Goal: Task Accomplishment & Management: Use online tool/utility

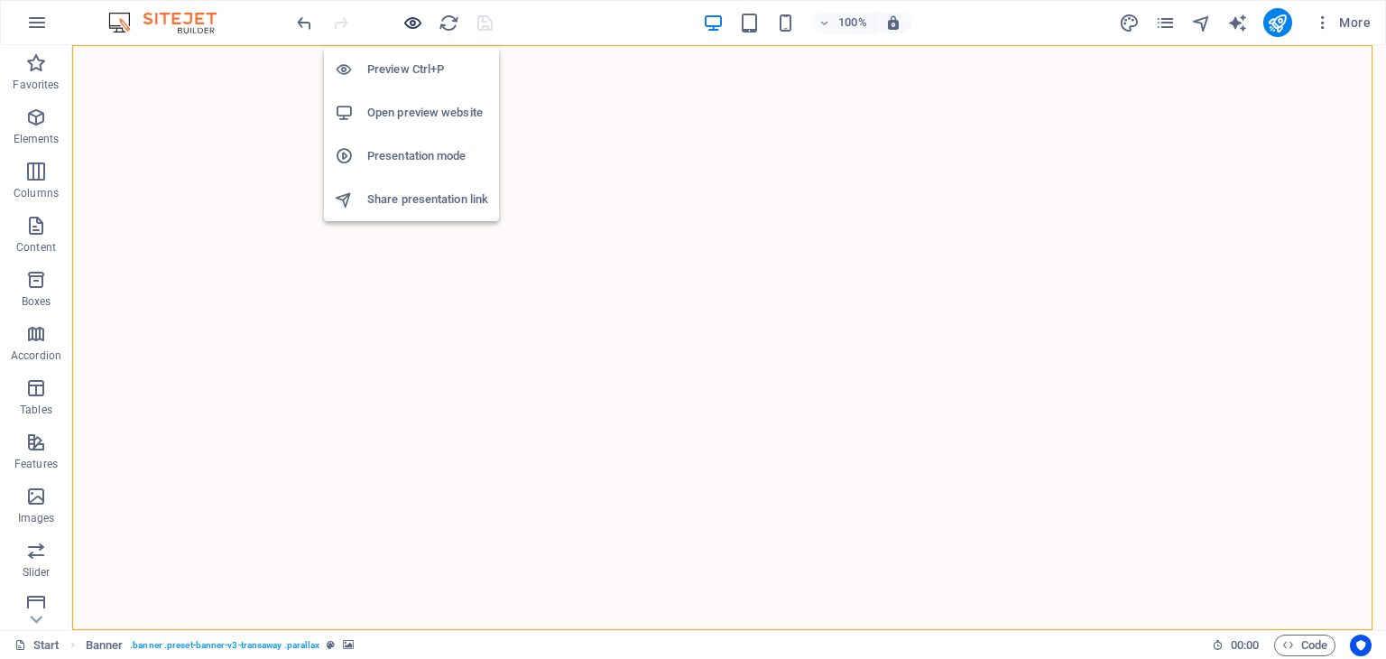
click at [406, 22] on icon "button" at bounding box center [413, 23] width 21 height 21
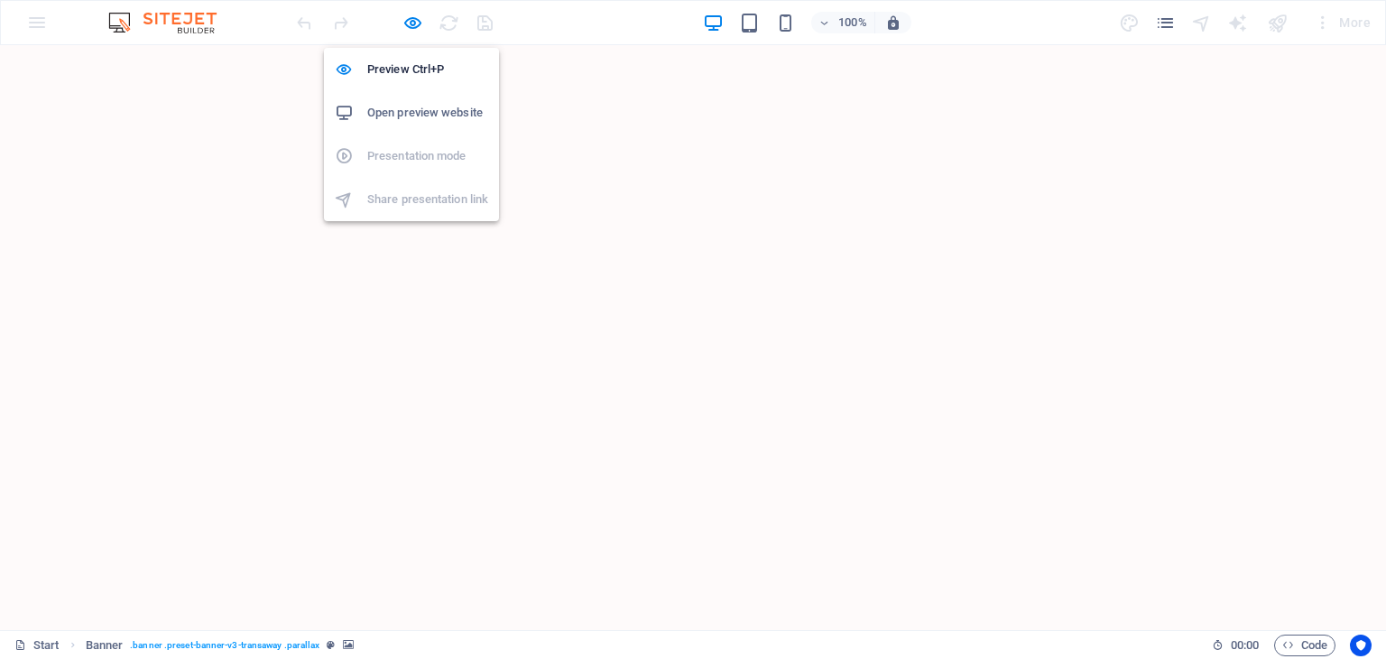
click at [408, 107] on h6 "Open preview website" at bounding box center [427, 113] width 121 height 22
click at [413, 17] on icon "button" at bounding box center [413, 23] width 21 height 21
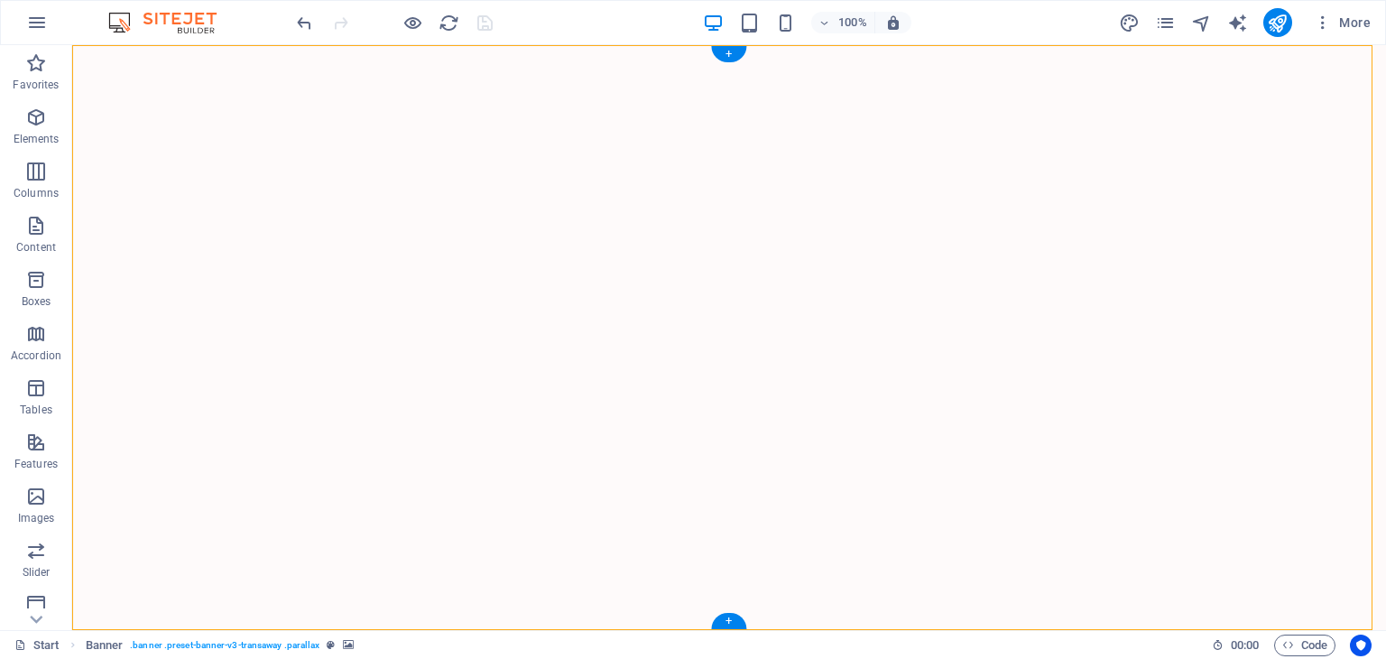
select select "fade"
select select "ms"
select select "s"
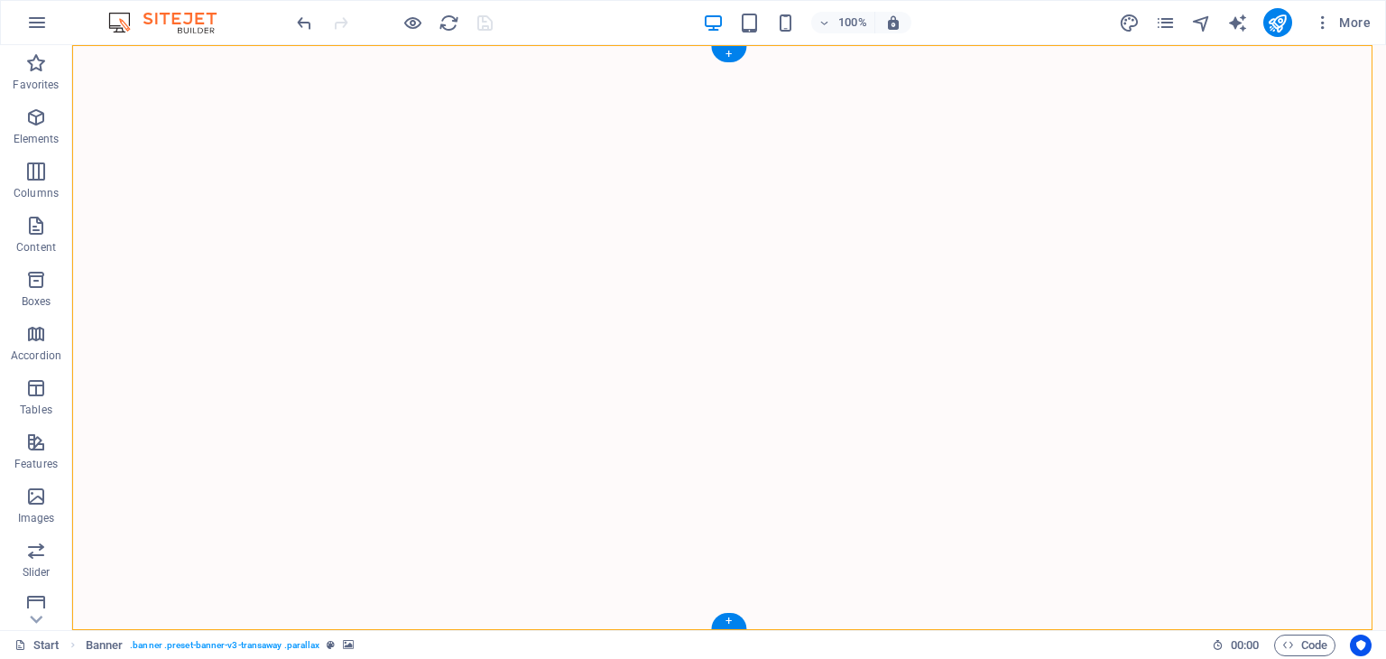
select select "ondemand"
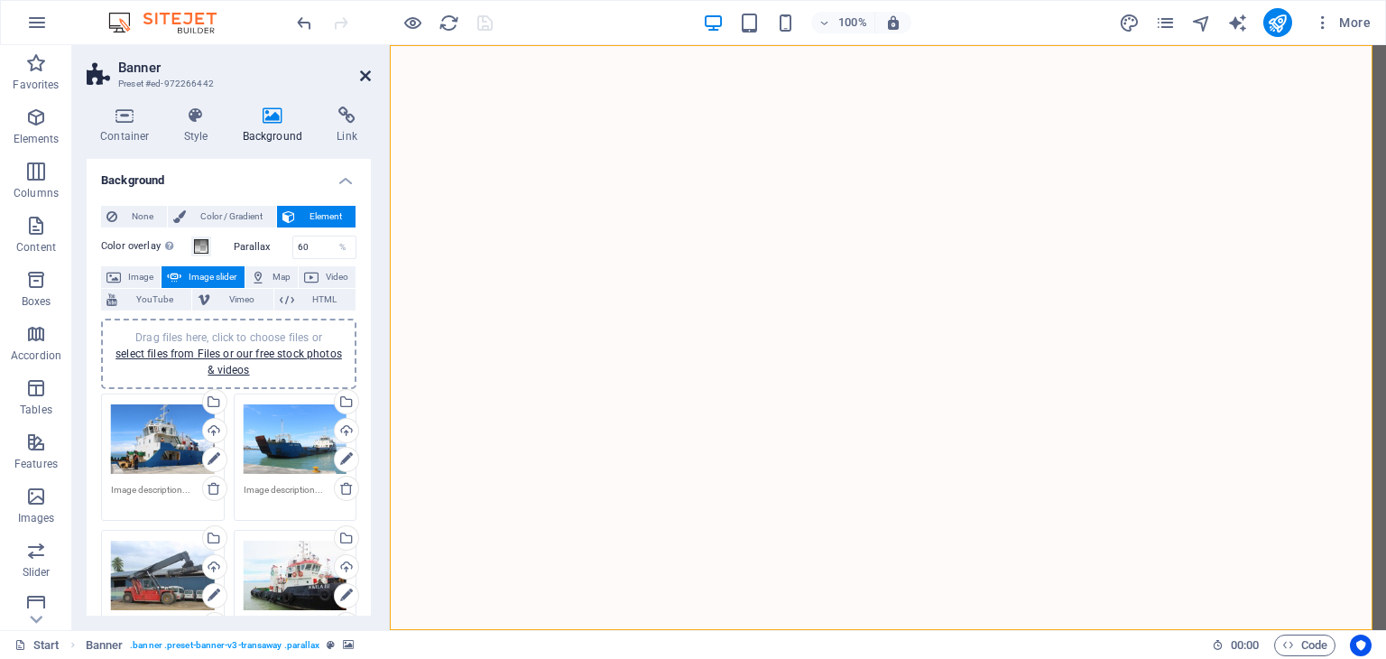
drag, startPoint x: 368, startPoint y: 73, endPoint x: 451, endPoint y: 349, distance: 288.4
click at [368, 73] on icon at bounding box center [365, 76] width 11 height 14
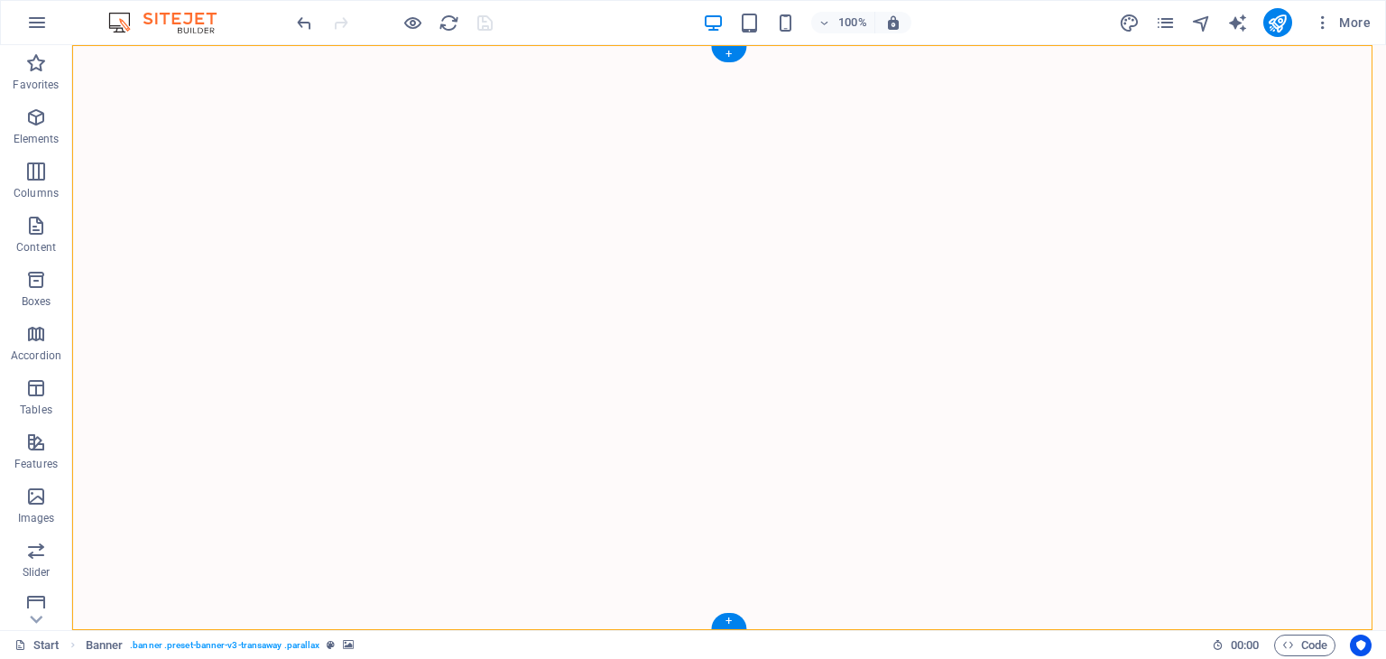
select select "fade"
select select "ms"
select select "s"
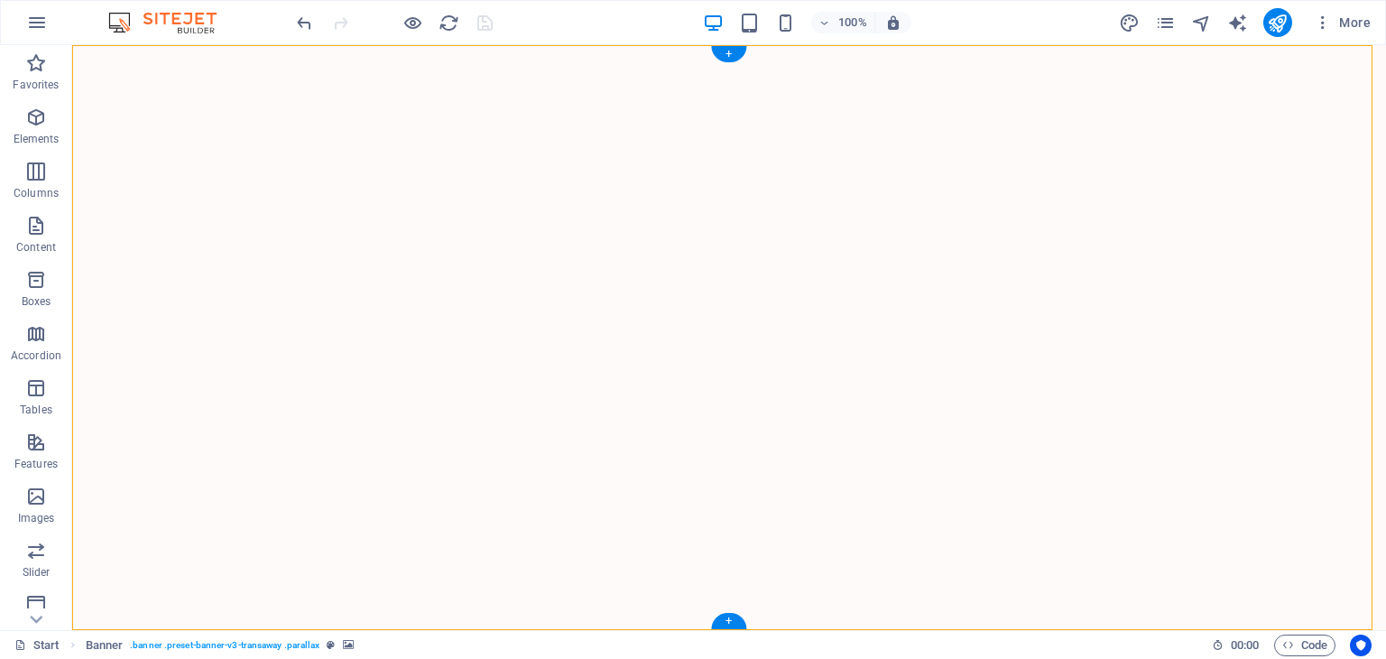
select select "ondemand"
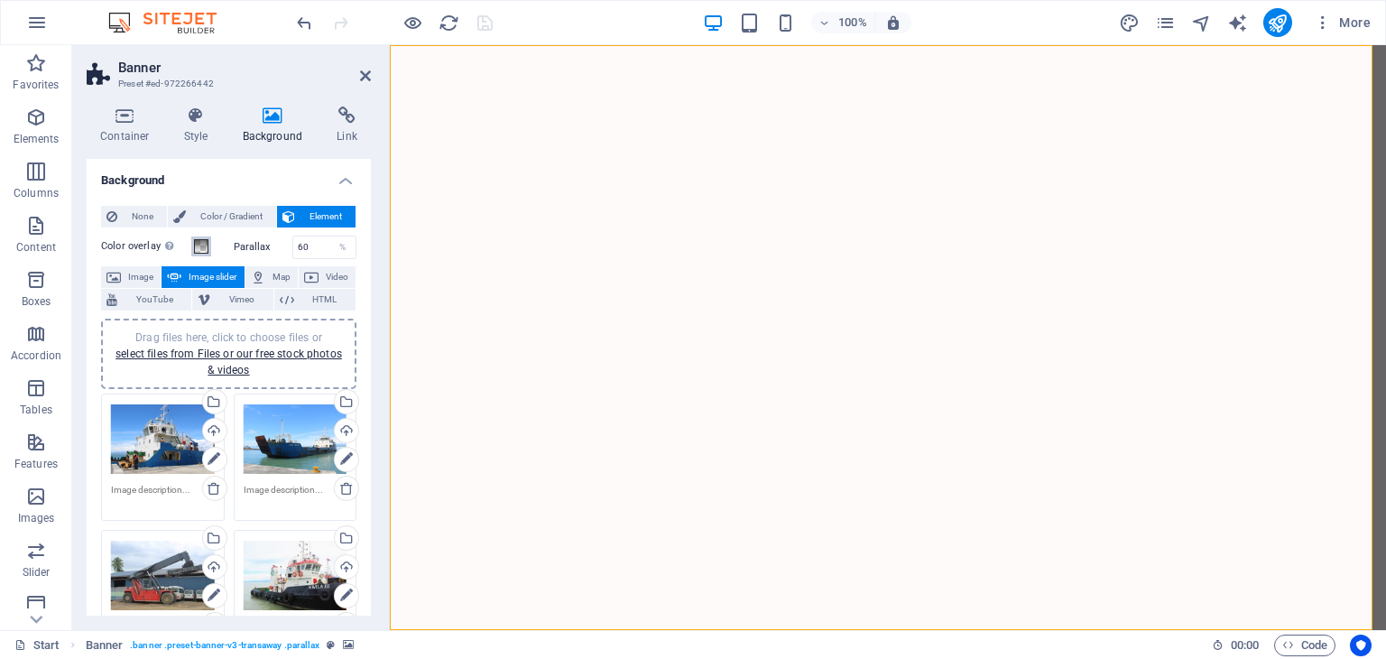
click at [202, 243] on span at bounding box center [201, 246] width 14 height 14
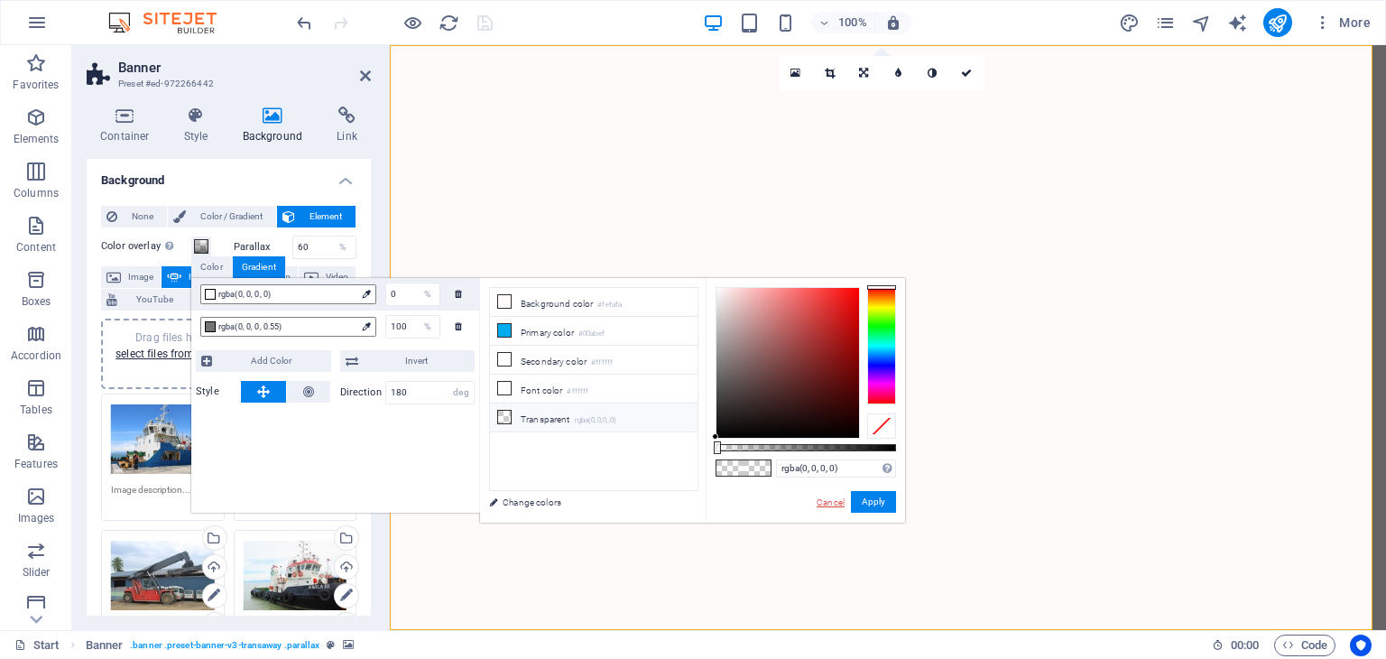
drag, startPoint x: 830, startPoint y: 503, endPoint x: 437, endPoint y: 454, distance: 396.6
click at [830, 503] on link "Cancel" at bounding box center [831, 503] width 32 height 14
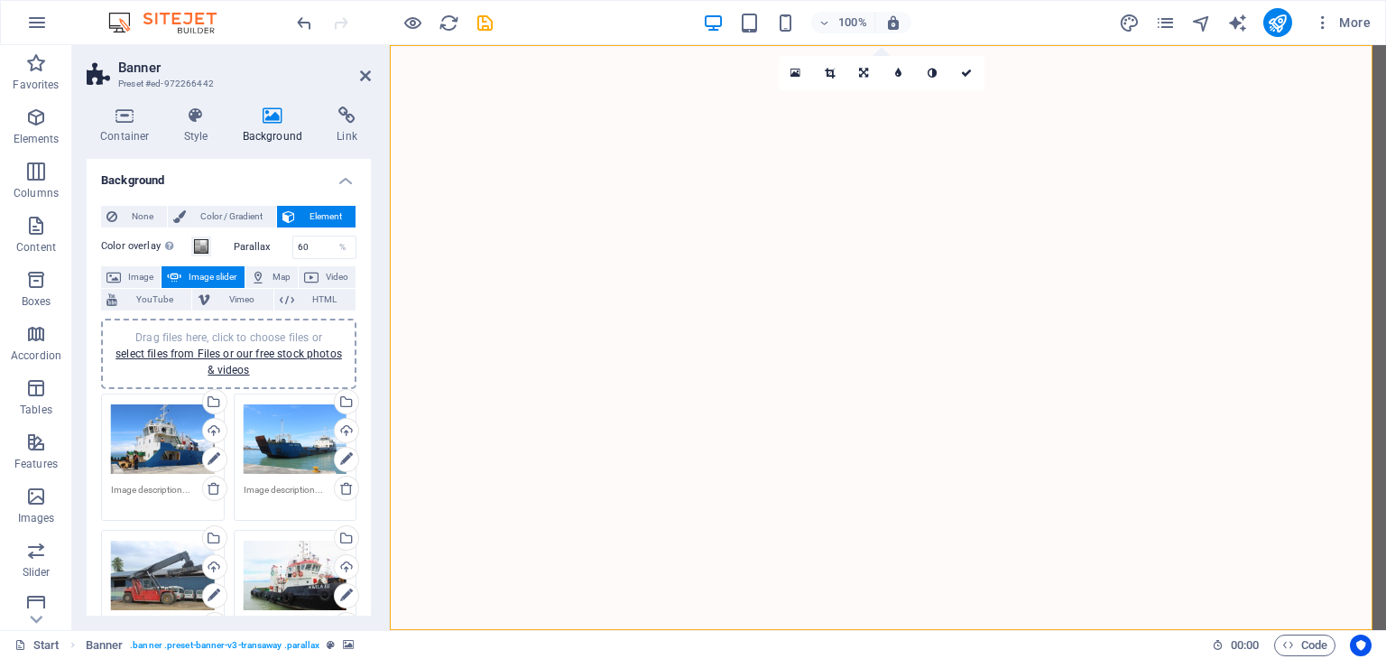
click at [365, 75] on icon at bounding box center [365, 76] width 11 height 14
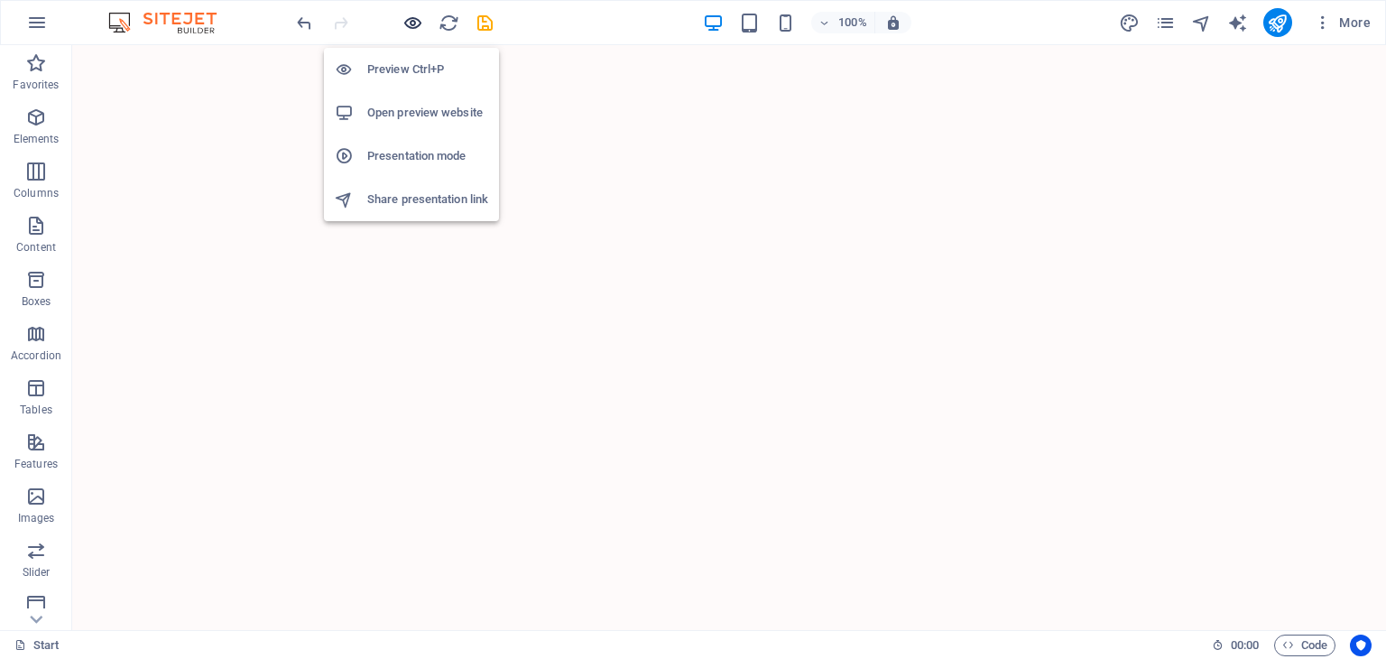
click at [411, 19] on icon "button" at bounding box center [413, 23] width 21 height 21
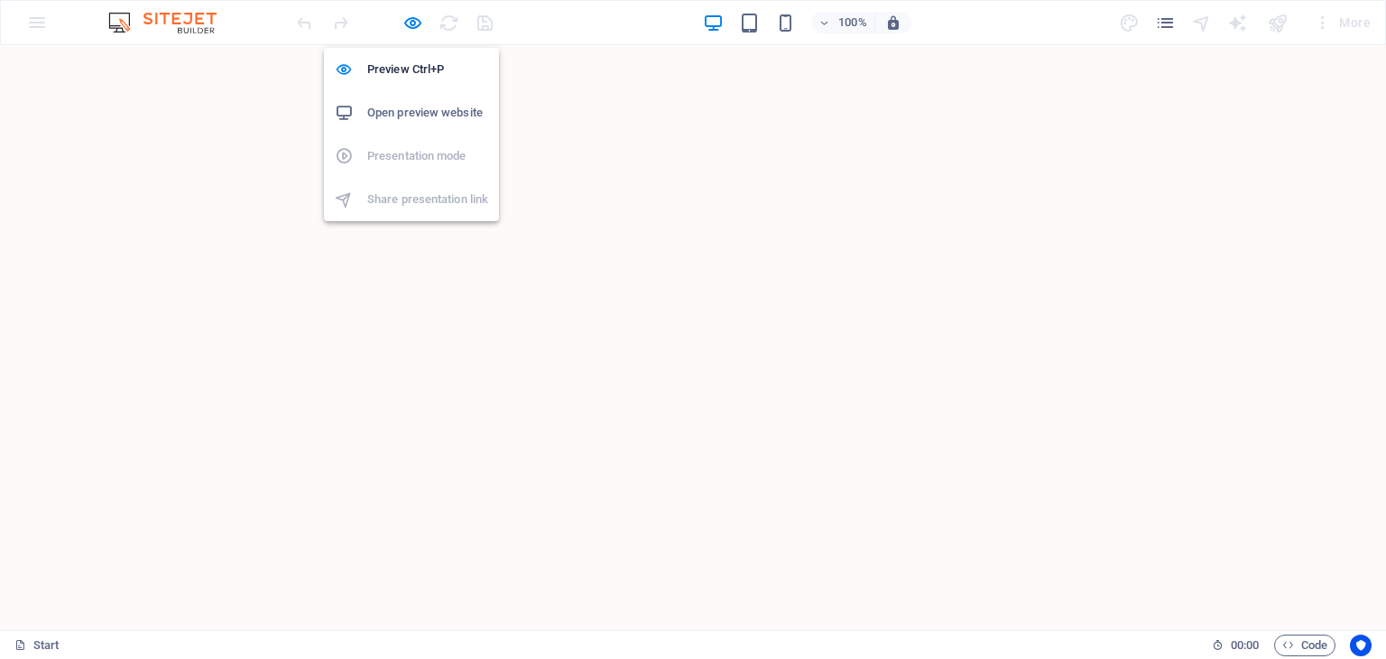
click at [418, 113] on h6 "Open preview website" at bounding box center [427, 113] width 121 height 22
